Goal: Find specific page/section

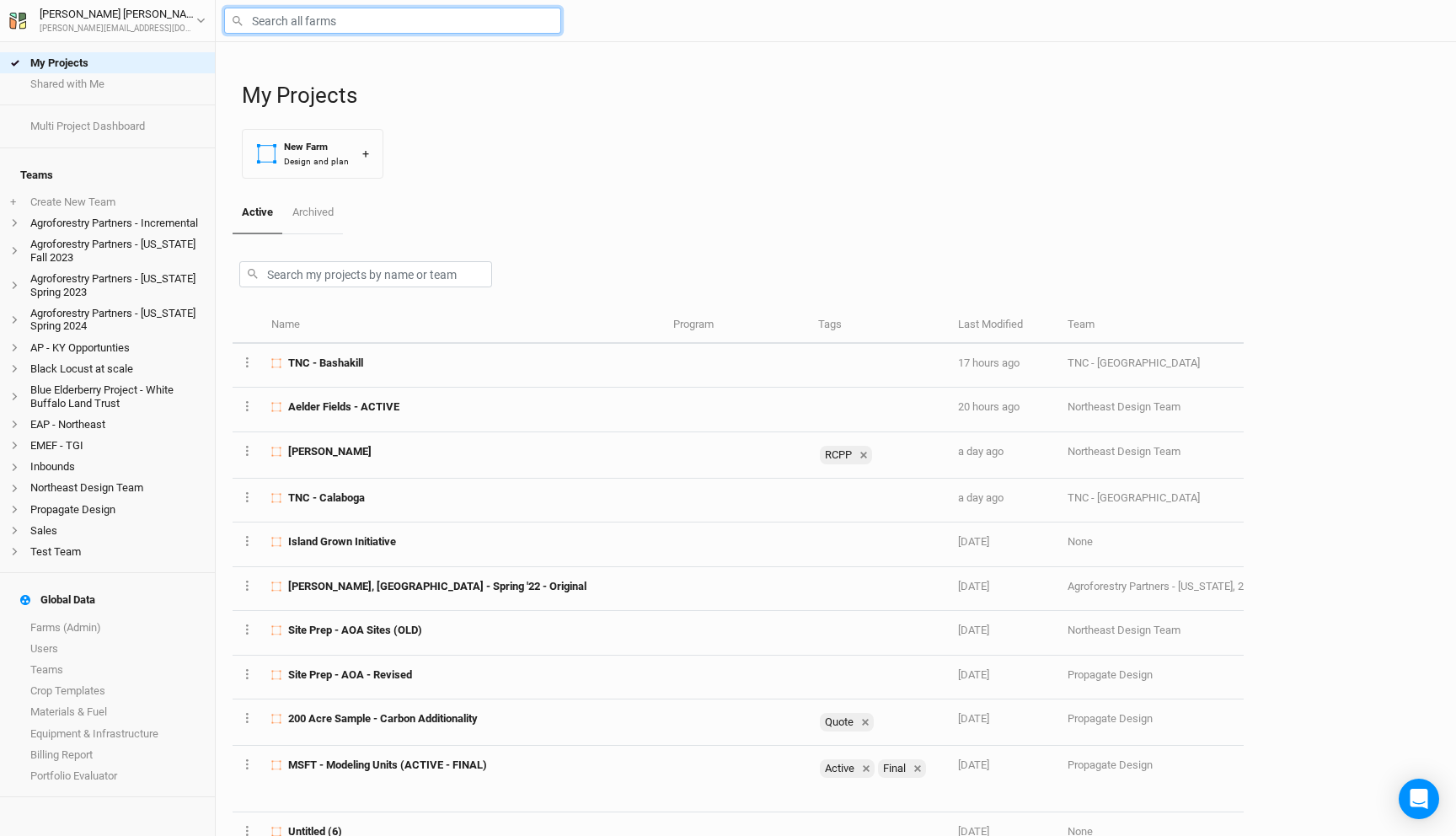
click at [336, 11] on input "text" at bounding box center [393, 20] width 337 height 26
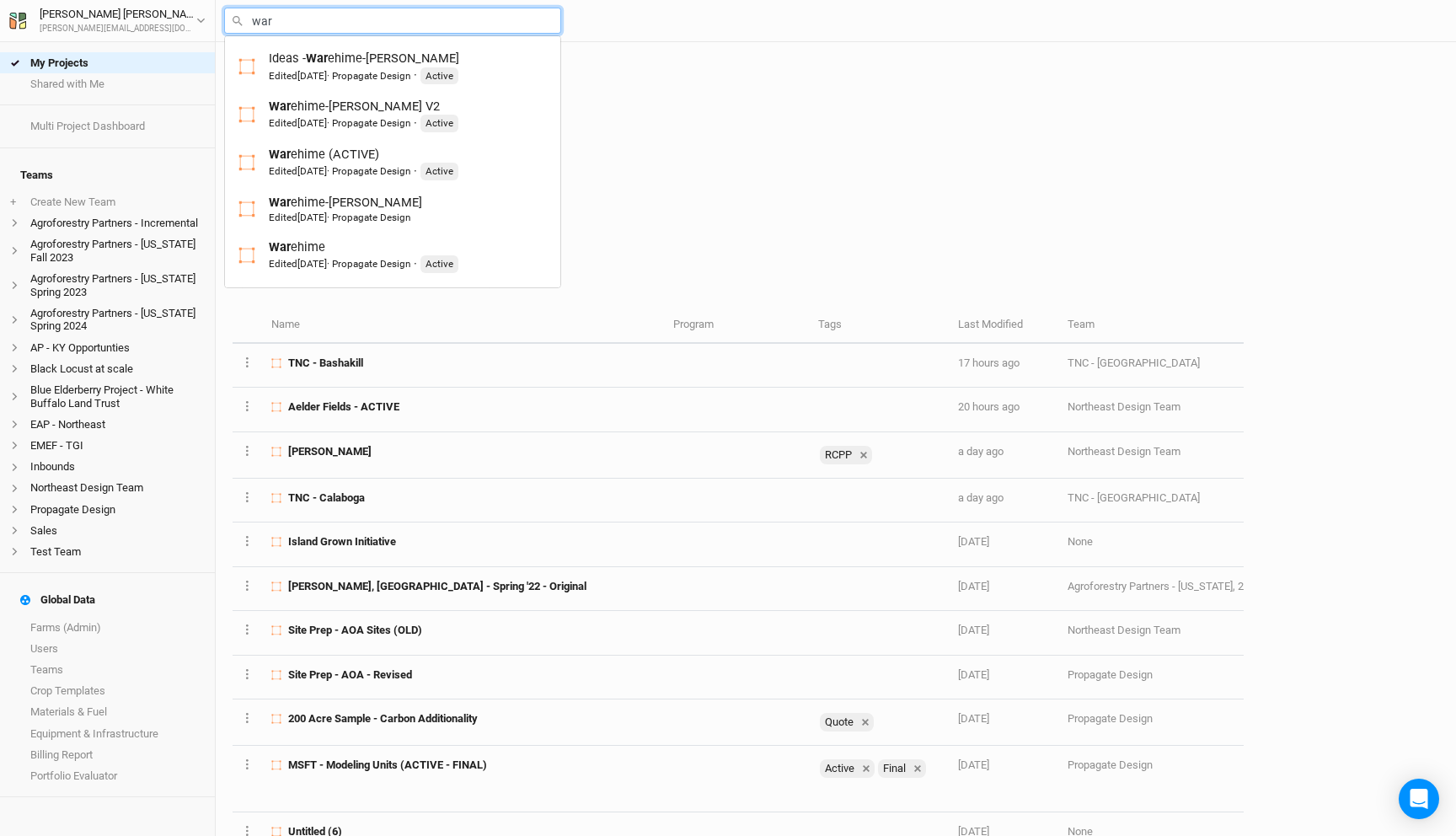
type input "ware"
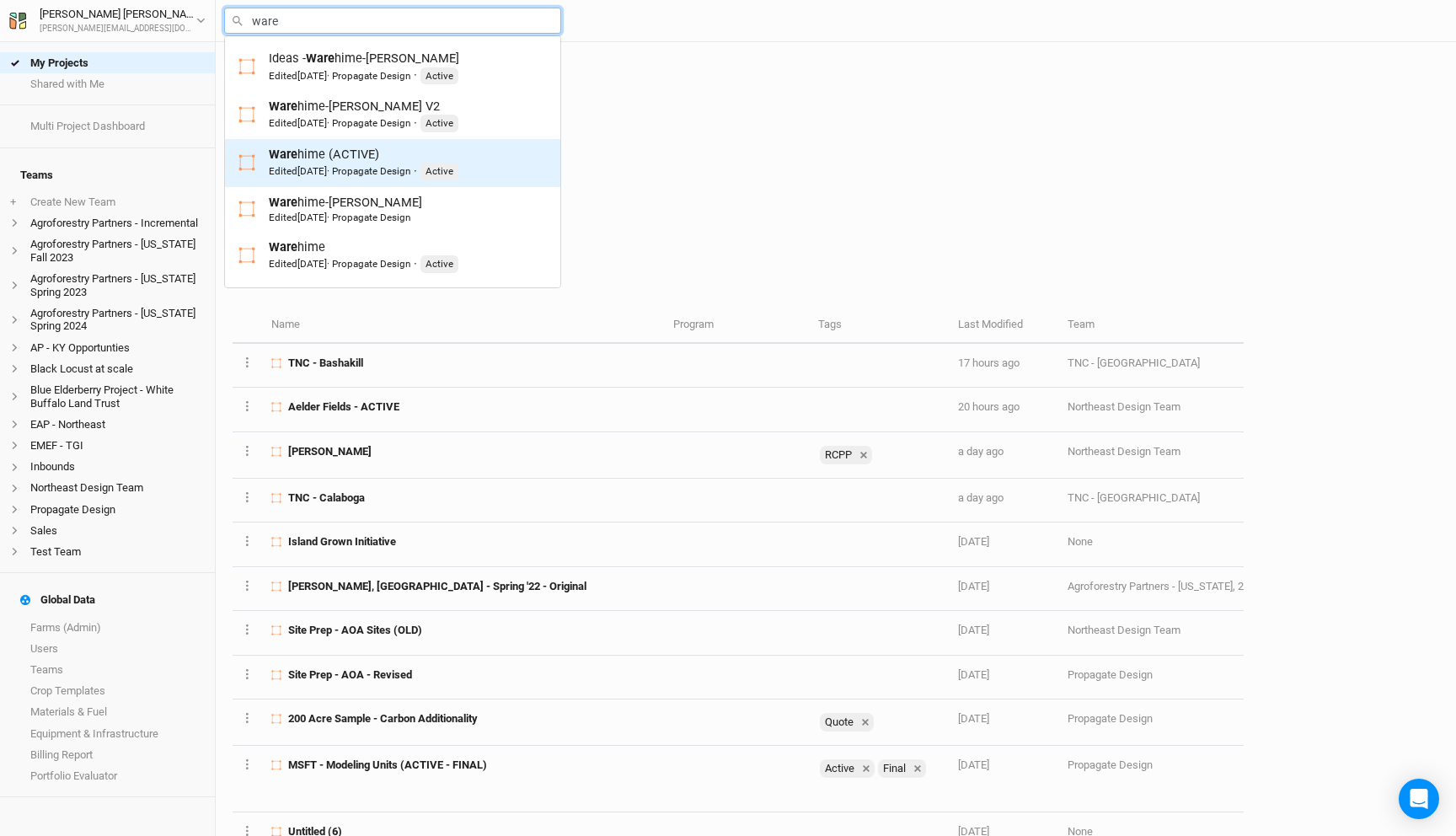
click at [386, 160] on div "Ware hime (ACTIVE) Edited [DATE] · Propagate Design · Active" at bounding box center [363, 162] width 189 height 34
